Goal: Task Accomplishment & Management: Manage account settings

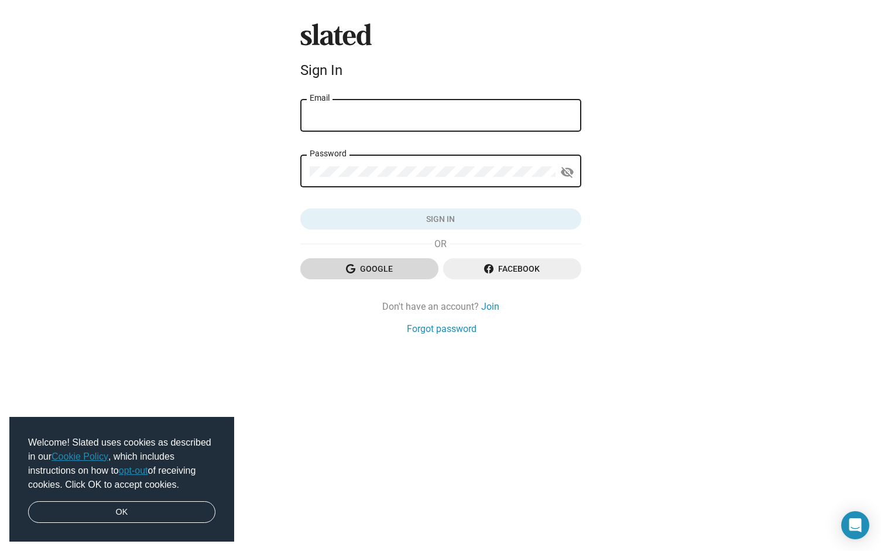
click at [394, 267] on span "Google" at bounding box center [369, 268] width 119 height 21
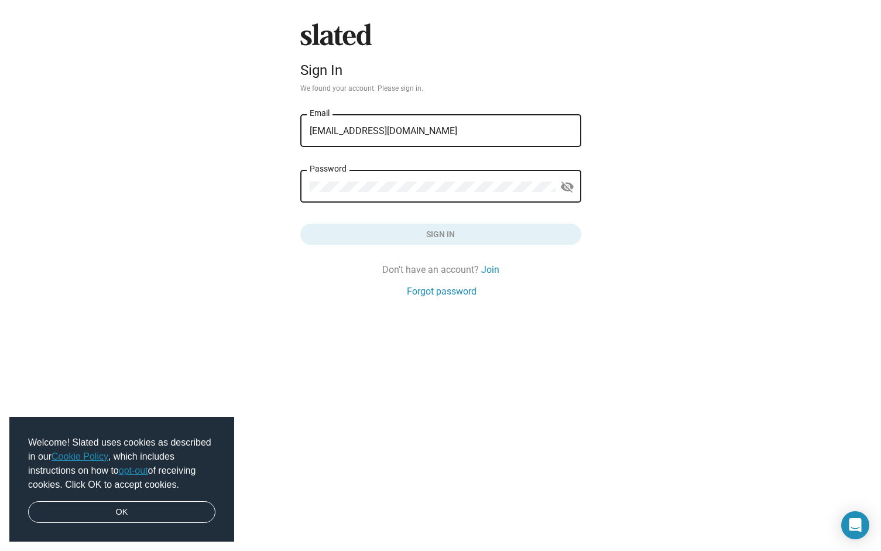
click at [426, 178] on div "Password" at bounding box center [433, 185] width 246 height 35
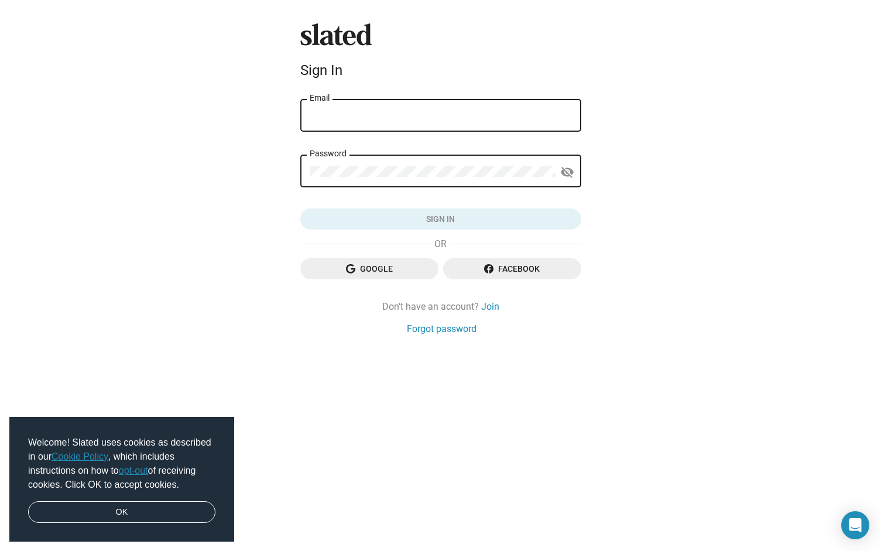
click at [448, 117] on input "Email" at bounding box center [441, 116] width 262 height 11
click at [379, 273] on span "Google" at bounding box center [369, 268] width 119 height 21
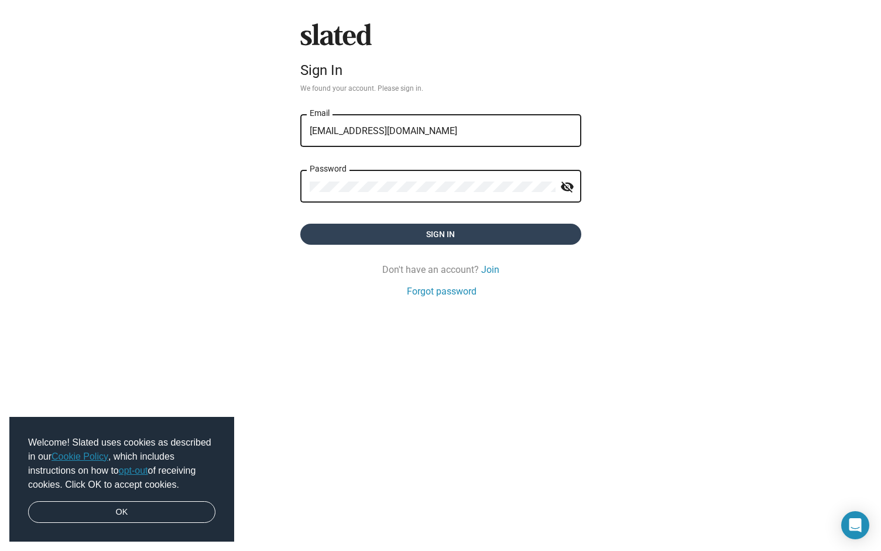
click at [407, 234] on span "Sign in" at bounding box center [441, 234] width 262 height 21
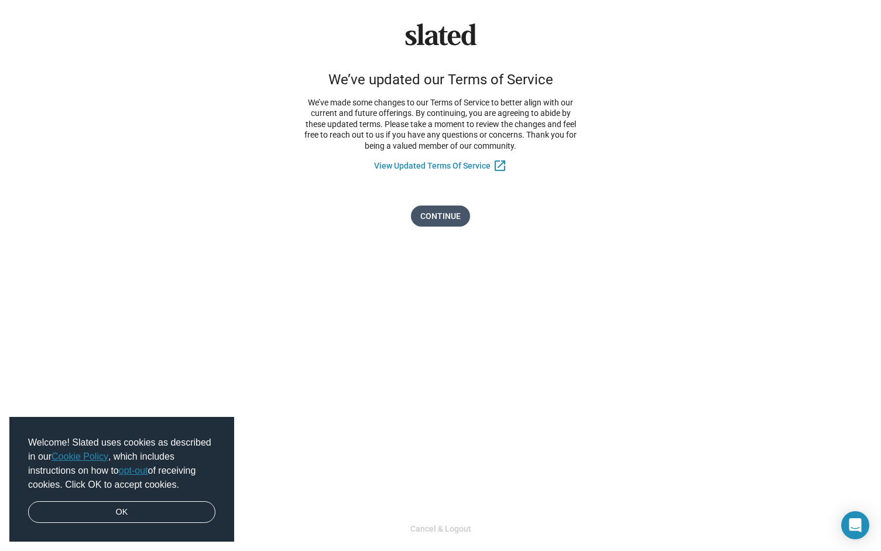
click at [430, 218] on span "Continue" at bounding box center [440, 215] width 40 height 21
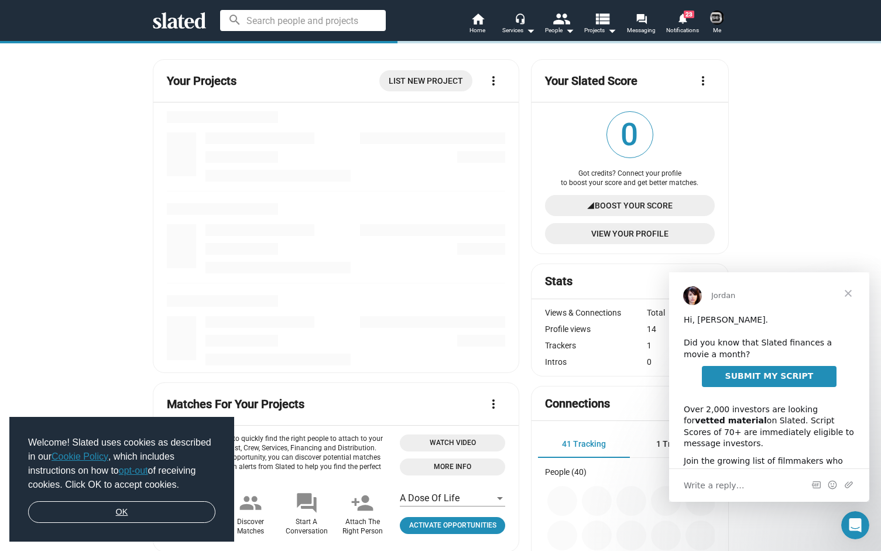
click at [153, 507] on link "OK" at bounding box center [121, 512] width 187 height 22
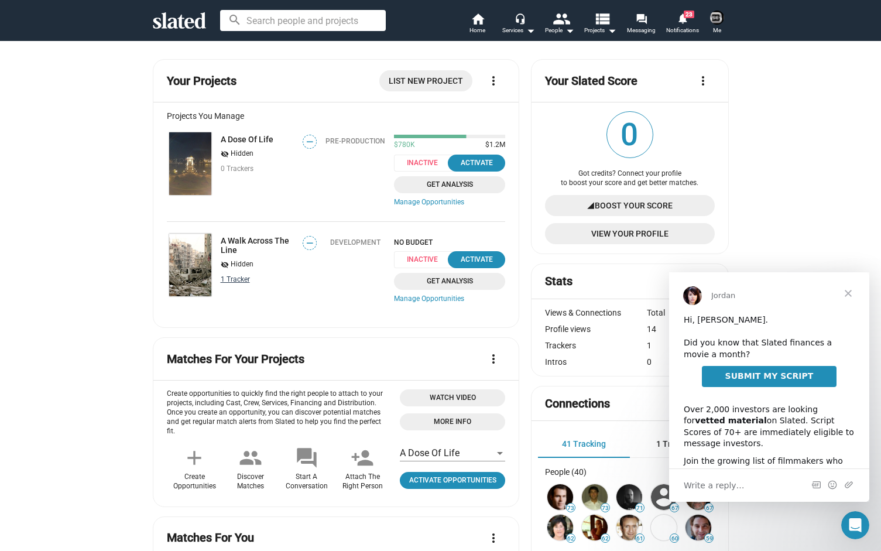
click at [234, 282] on link "1 Tracker" at bounding box center [235, 279] width 29 height 8
click at [209, 187] on img at bounding box center [190, 163] width 42 height 63
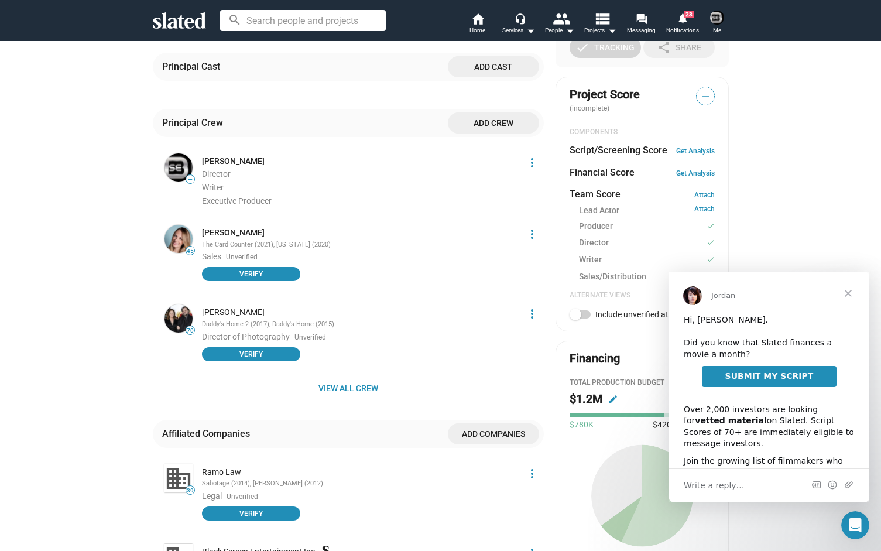
scroll to position [331, 0]
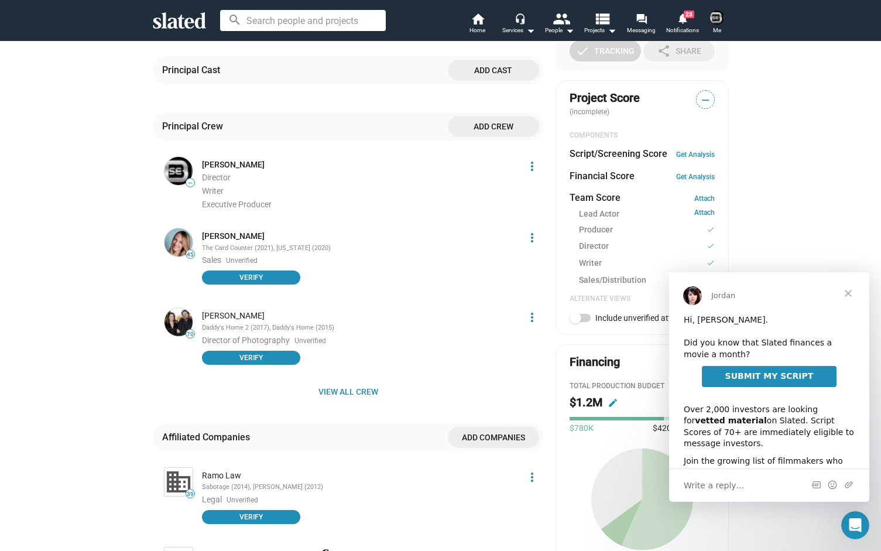
click at [530, 236] on mat-icon "more_vert" at bounding box center [532, 238] width 14 height 14
click at [504, 301] on button "Delete" at bounding box center [511, 301] width 66 height 19
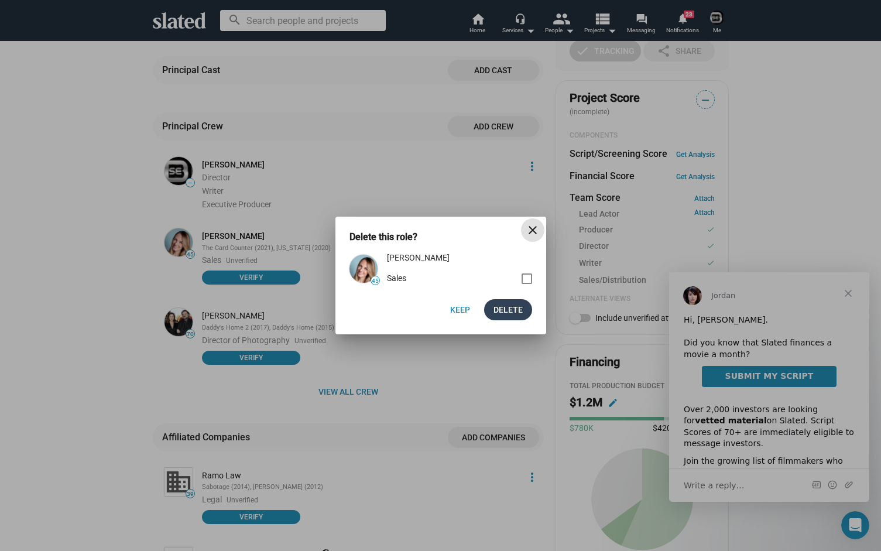
click at [501, 315] on span "Delete" at bounding box center [507, 309] width 29 height 21
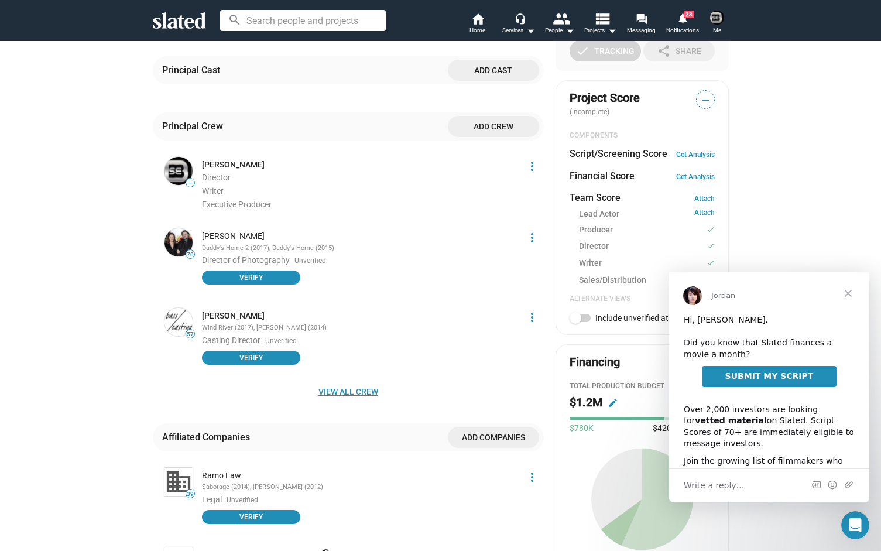
click at [367, 383] on span "View all crew" at bounding box center [348, 391] width 372 height 21
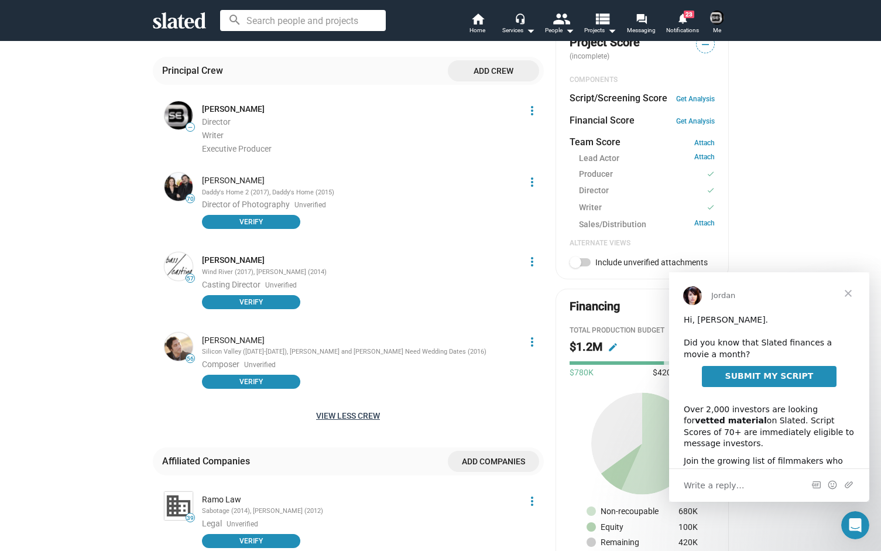
scroll to position [383, 0]
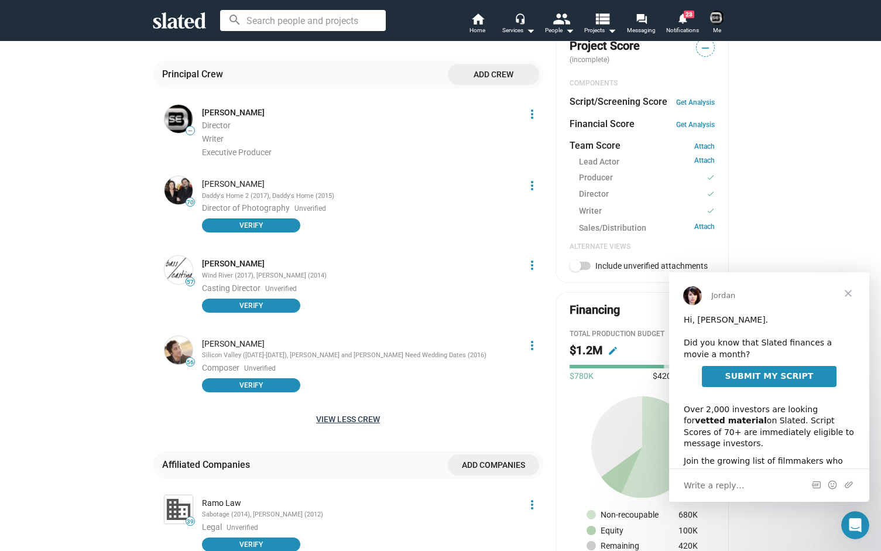
click at [534, 342] on mat-icon "more_vert" at bounding box center [532, 345] width 14 height 14
click at [499, 404] on button "Delete" at bounding box center [511, 408] width 66 height 19
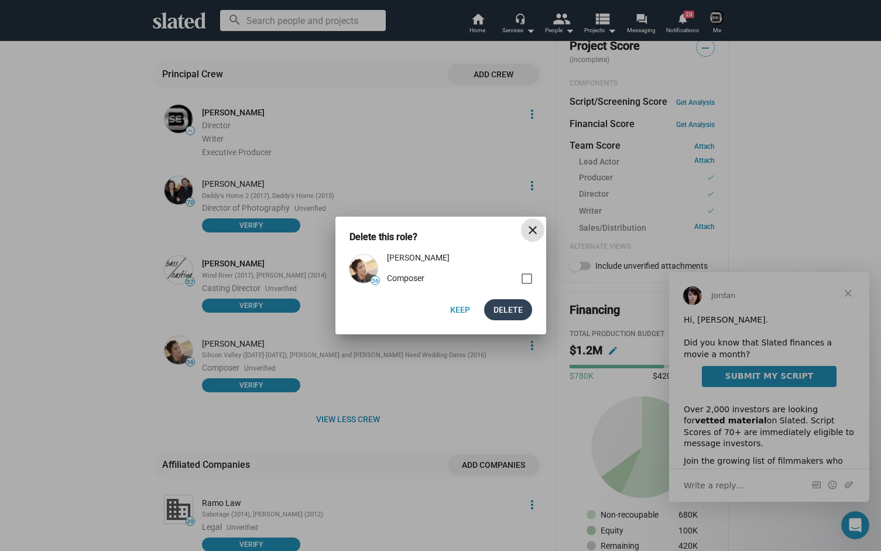
click at [499, 309] on span "Delete" at bounding box center [507, 309] width 29 height 21
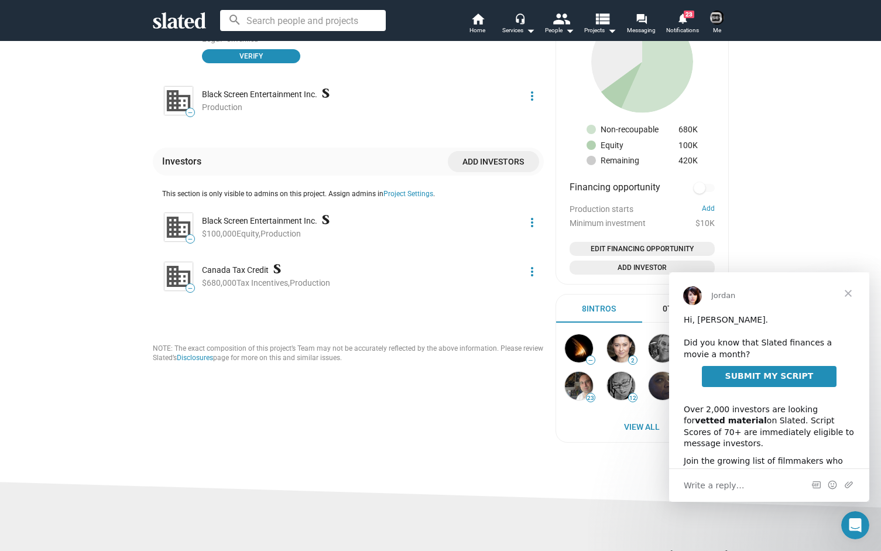
scroll to position [785, 0]
